Goal: Information Seeking & Learning: Learn about a topic

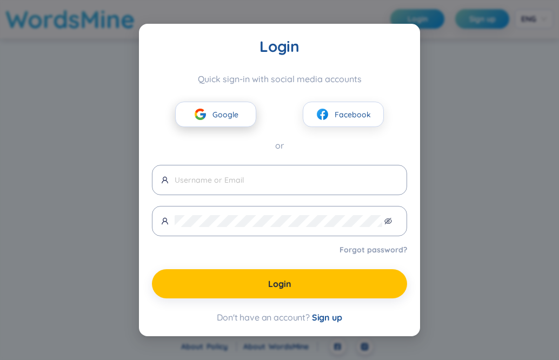
click at [235, 110] on span "Google" at bounding box center [225, 115] width 26 height 12
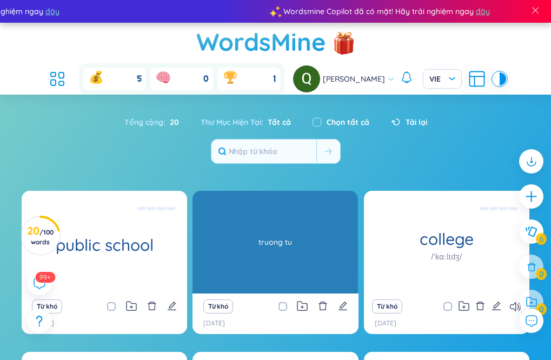
scroll to position [54, 0]
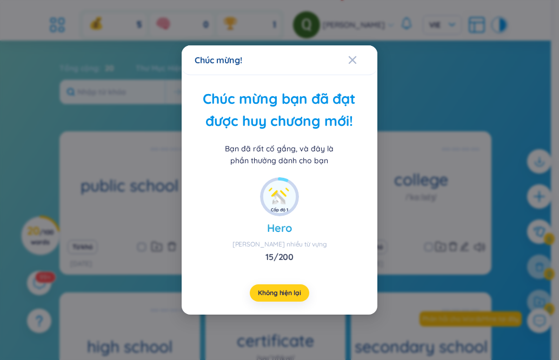
click at [283, 295] on span "Không hiện lại" at bounding box center [279, 293] width 43 height 9
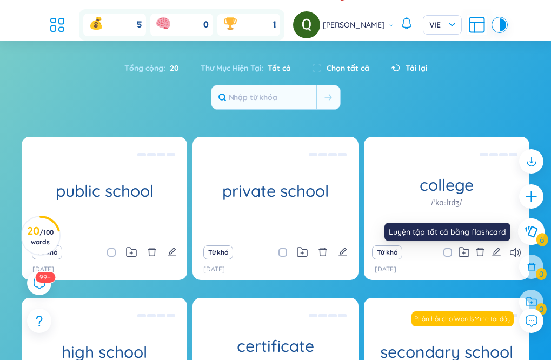
click at [522, 234] on button at bounding box center [531, 231] width 27 height 27
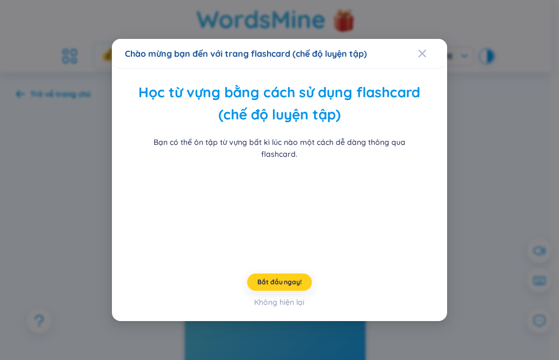
click at [281, 286] on span "Bắt đầu ngay!" at bounding box center [279, 282] width 44 height 9
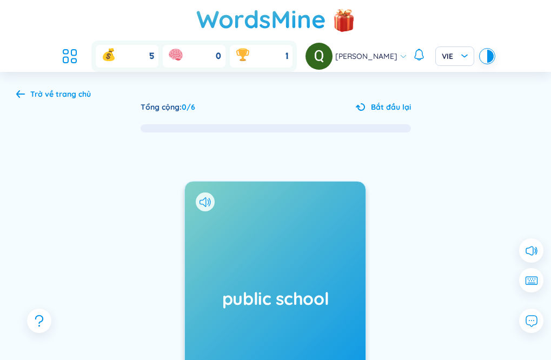
scroll to position [108, 0]
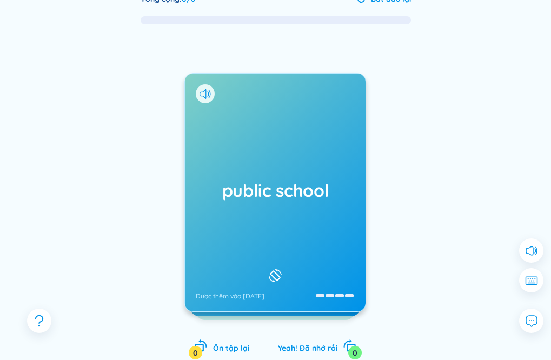
click at [307, 225] on div "public school Được thêm vào [DATE]" at bounding box center [275, 192] width 180 height 238
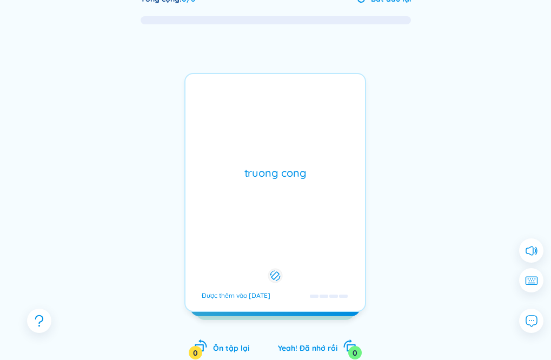
click at [307, 225] on div "truong cong Được thêm vào [DATE]" at bounding box center [275, 192] width 182 height 239
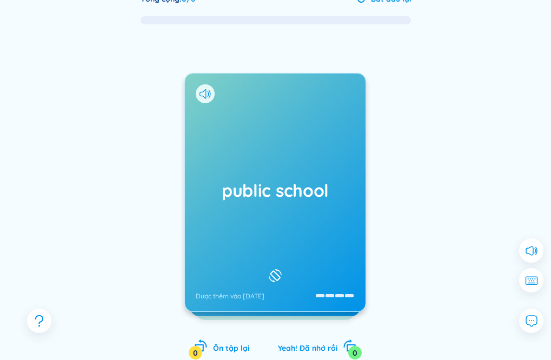
click at [278, 272] on icon at bounding box center [275, 275] width 16 height 13
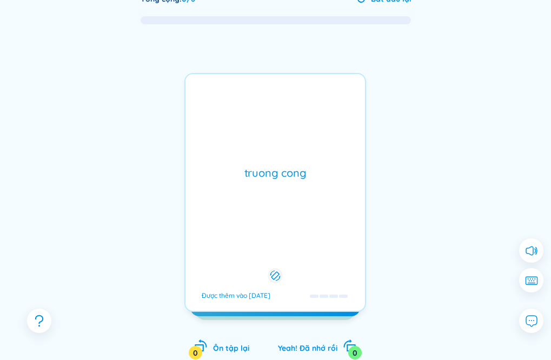
click at [414, 259] on div at bounding box center [451, 227] width 162 height 216
click at [303, 352] on span "Yeah! Đã nhớ rồi" at bounding box center [307, 348] width 59 height 10
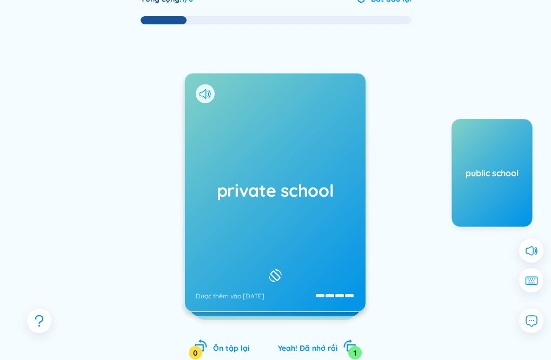
click at [314, 239] on div "private school Được thêm vào [DATE]" at bounding box center [275, 192] width 180 height 238
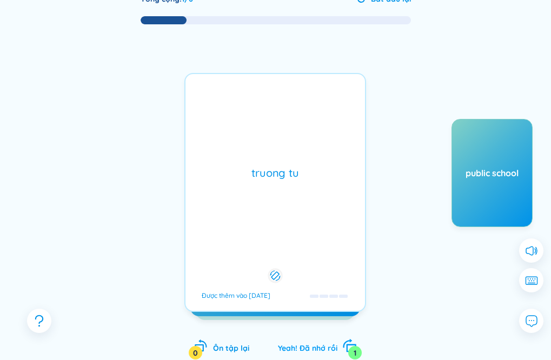
click at [319, 346] on span "Yeah! Đã nhớ rồi" at bounding box center [307, 348] width 59 height 10
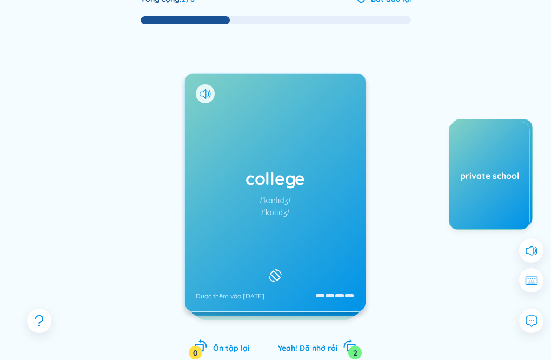
click at [291, 191] on div "college /ˈkɑːlɪdʒ/ /ˈkɒlɪdʒ/ Được thêm vào [DATE]" at bounding box center [275, 192] width 180 height 238
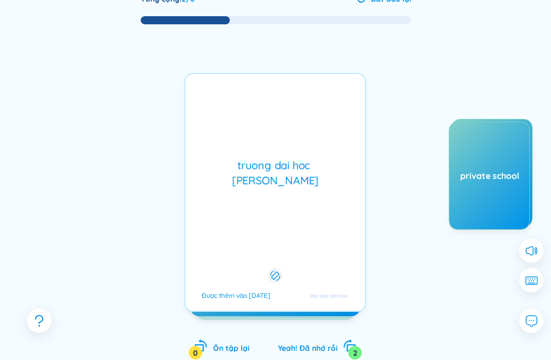
click at [301, 257] on div "truong dai hoc cao dang Được thêm vào [DATE]" at bounding box center [275, 192] width 182 height 239
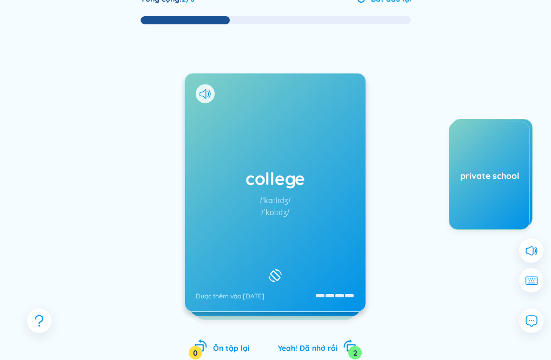
click at [277, 273] on icon at bounding box center [275, 275] width 16 height 13
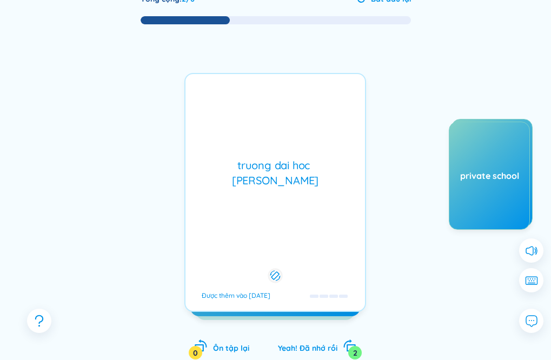
click at [299, 272] on div "truong dai hoc cao dang Được thêm vào [DATE]" at bounding box center [275, 192] width 182 height 239
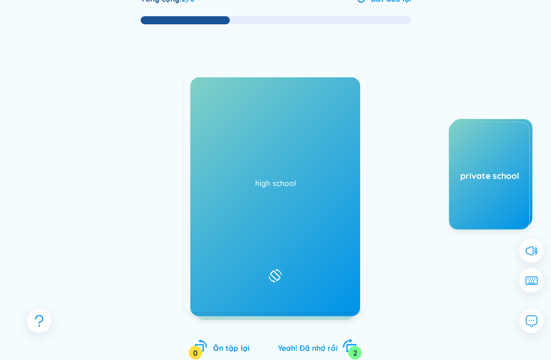
drag, startPoint x: 313, startPoint y: 348, endPoint x: 314, endPoint y: 340, distance: 7.6
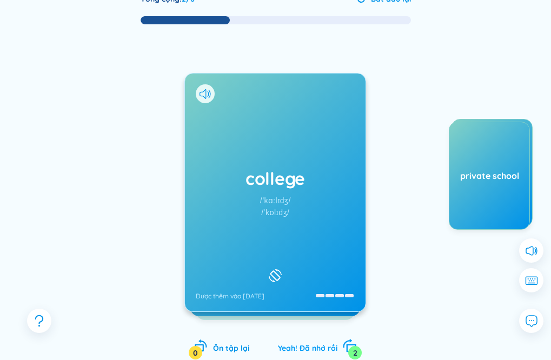
click at [312, 347] on span "Yeah! Đã nhớ rồi" at bounding box center [307, 348] width 59 height 10
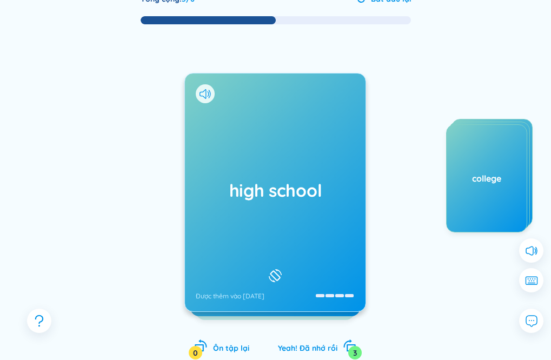
click at [293, 243] on div "high school Được thêm vào [DATE]" at bounding box center [275, 192] width 180 height 238
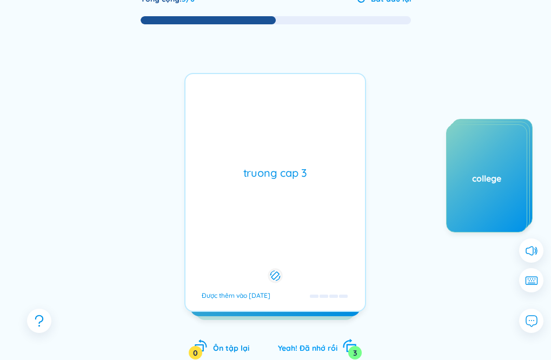
click at [320, 343] on div "Yeah! Đã nhớ rồi 3" at bounding box center [317, 346] width 78 height 15
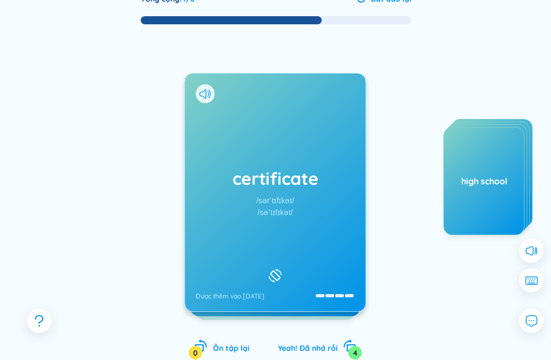
click at [284, 203] on div "/sərˈtɪfɪkət/" at bounding box center [275, 201] width 38 height 12
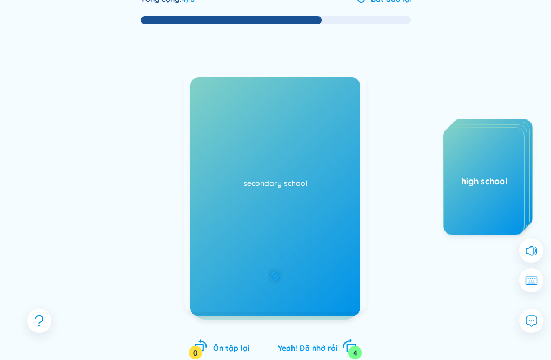
click at [322, 344] on span "Yeah! Đã nhớ rồi" at bounding box center [307, 348] width 59 height 10
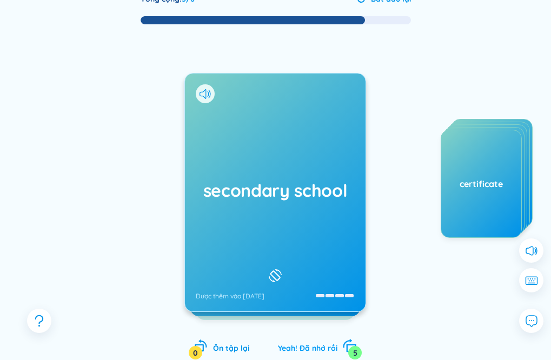
click at [309, 350] on span "Yeah! Đã nhớ rồi" at bounding box center [307, 348] width 59 height 10
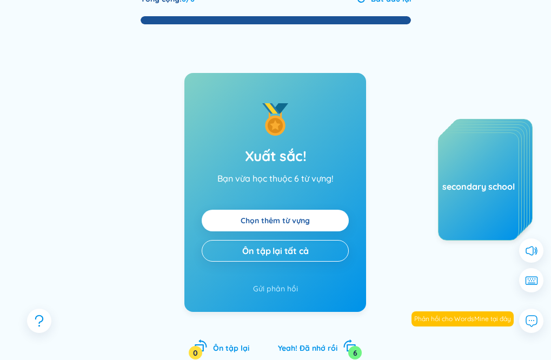
click at [287, 224] on link "Chọn thêm từ vựng" at bounding box center [274, 221] width 69 height 12
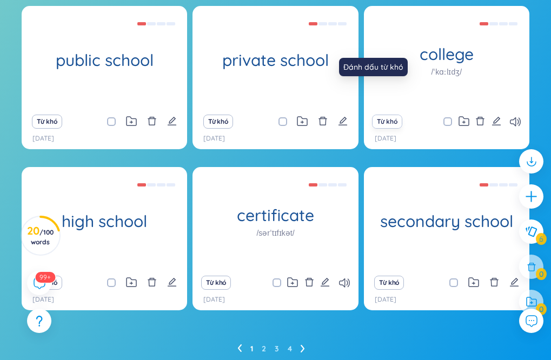
scroll to position [175, 0]
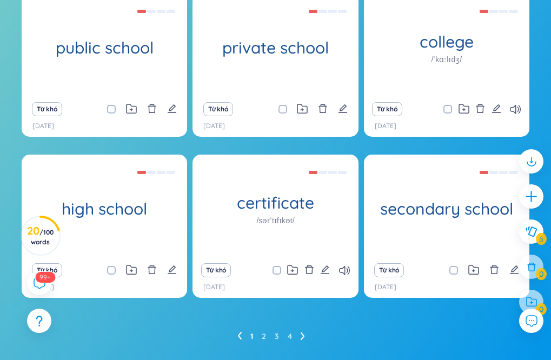
click at [258, 327] on ul "1 2 3 4" at bounding box center [275, 335] width 76 height 17
click at [261, 327] on ul "1 2 3 4" at bounding box center [275, 335] width 76 height 17
click at [269, 327] on ul "1 2 3 4" at bounding box center [275, 335] width 76 height 17
click at [299, 327] on ul "1 2 3 4" at bounding box center [275, 335] width 76 height 17
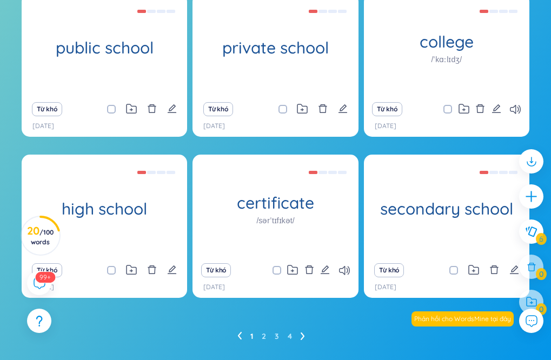
click at [299, 327] on ul "1 2 3 4" at bounding box center [275, 335] width 76 height 17
click at [327, 327] on div "1 2 3 4" at bounding box center [275, 335] width 507 height 17
click at [530, 190] on icon "plus" at bounding box center [531, 196] width 15 height 15
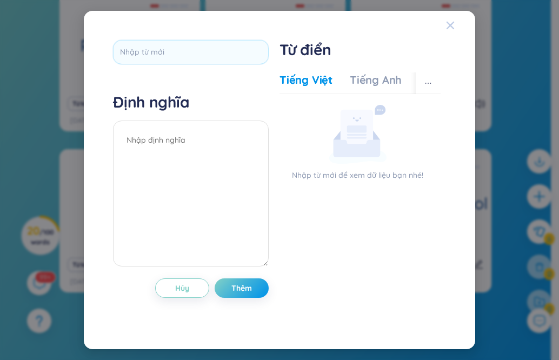
click at [452, 23] on icon "Close" at bounding box center [450, 26] width 8 height 8
